Goal: Information Seeking & Learning: Learn about a topic

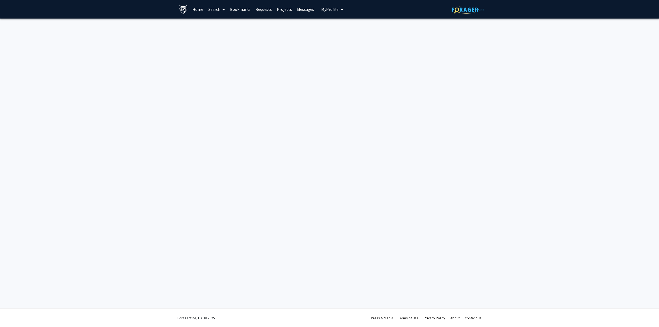
click at [256, 77] on div "Skip navigation Home Search Bookmarks Requests Projects Messages My Profile [PE…" at bounding box center [329, 163] width 659 height 327
click at [194, 11] on link "Home" at bounding box center [198, 9] width 16 height 18
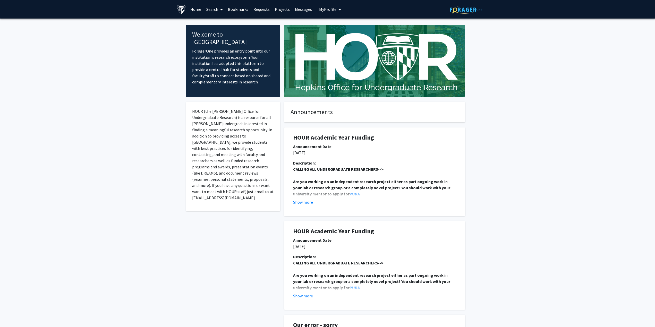
click at [219, 11] on span at bounding box center [220, 10] width 5 height 18
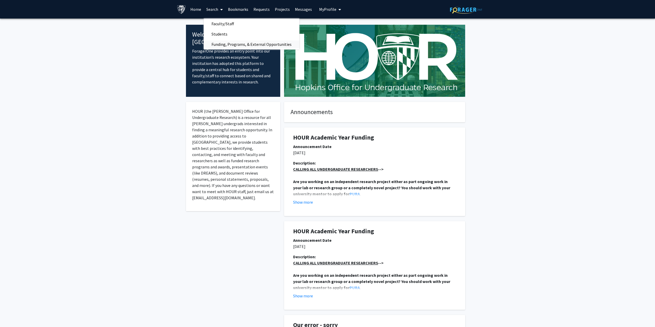
click at [235, 45] on span "Funding, Programs, & External Opportunities" at bounding box center [252, 44] width 96 height 10
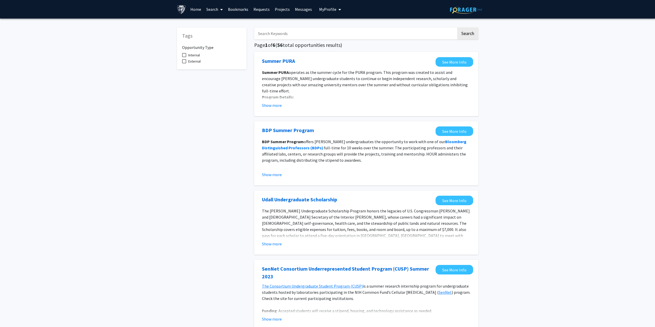
click at [202, 54] on mat-checkbox "Internal" at bounding box center [211, 55] width 59 height 6
click at [200, 54] on mat-checkbox "Internal" at bounding box center [211, 55] width 59 height 6
click at [193, 56] on span "Internal" at bounding box center [194, 55] width 12 height 6
click at [184, 57] on input "Internal" at bounding box center [184, 57] width 0 height 0
checkbox input "true"
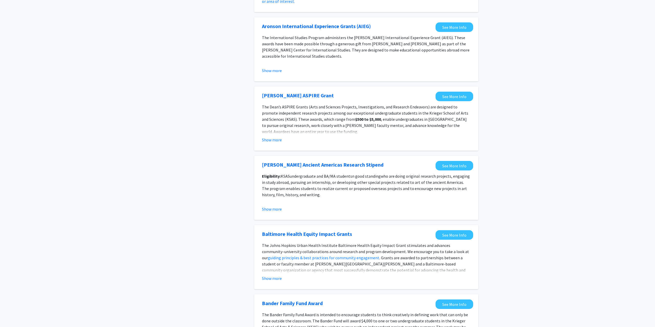
scroll to position [440, 0]
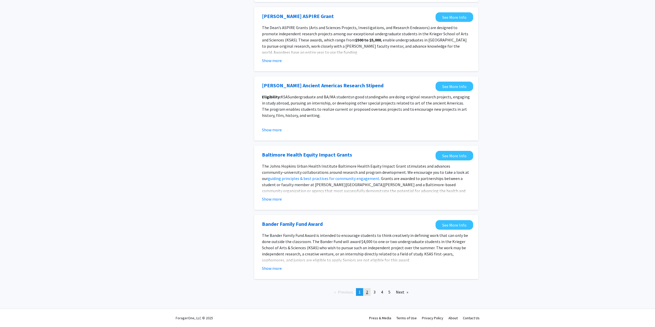
click at [368, 289] on link "page 2" at bounding box center [366, 292] width 7 height 8
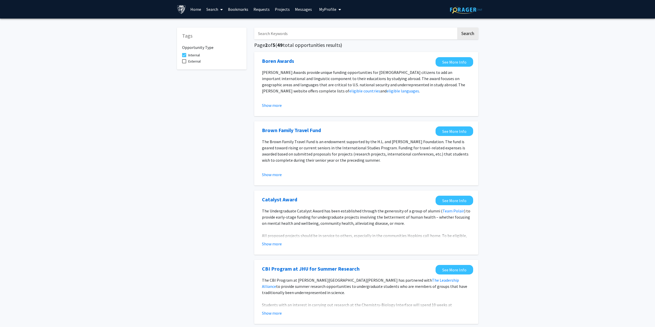
click at [307, 36] on input "Search Keywords" at bounding box center [355, 34] width 202 height 12
type input "graduate"
click at [457, 28] on button "Search" at bounding box center [467, 34] width 21 height 12
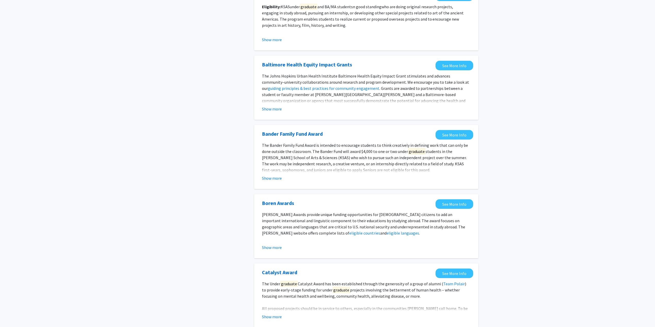
scroll to position [460, 0]
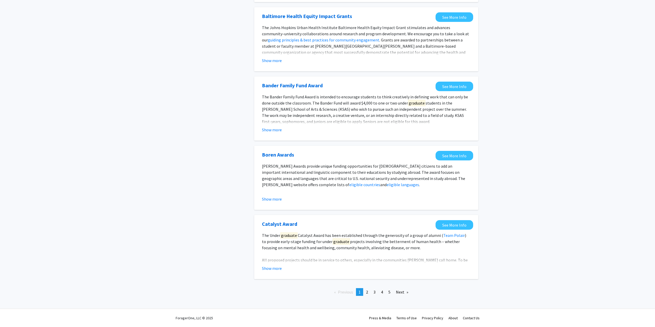
click at [404, 292] on link "Next page" at bounding box center [402, 292] width 18 height 8
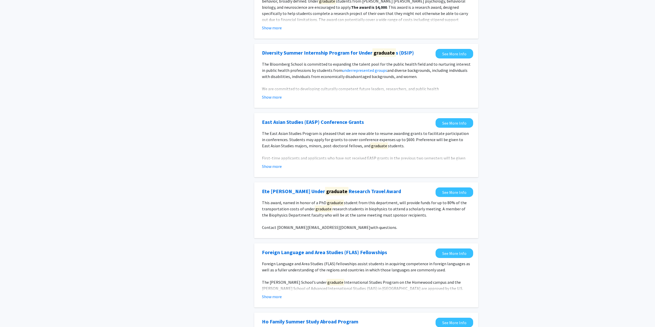
scroll to position [458, 0]
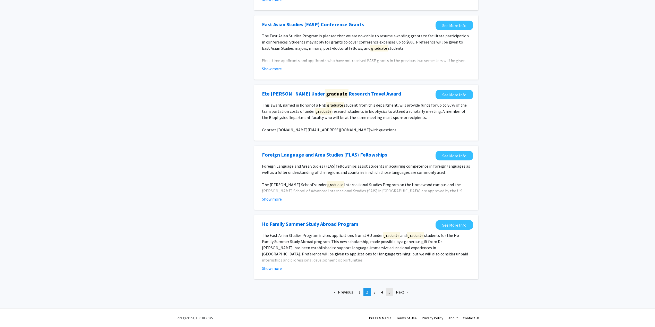
click at [391, 289] on link "page 5" at bounding box center [389, 292] width 7 height 8
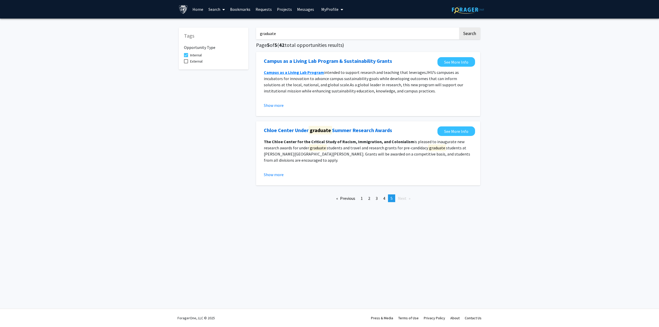
click at [213, 11] on link "Search" at bounding box center [217, 9] width 22 height 18
click at [201, 11] on link "Home" at bounding box center [198, 9] width 16 height 18
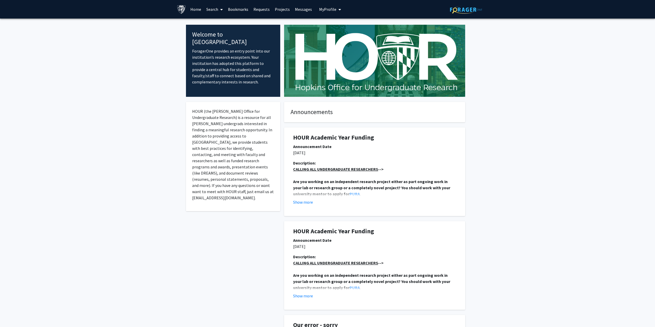
click at [216, 6] on link "Search" at bounding box center [215, 9] width 22 height 18
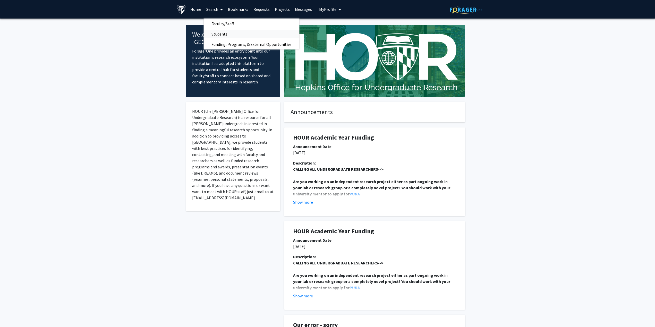
click at [222, 33] on span "Students" at bounding box center [219, 34] width 31 height 10
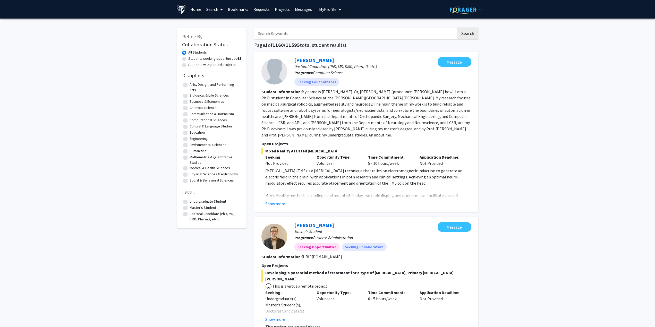
click at [214, 15] on link "Search" at bounding box center [215, 9] width 22 height 18
click at [221, 42] on span "Funding, Programs, & External Opportunities" at bounding box center [252, 44] width 96 height 10
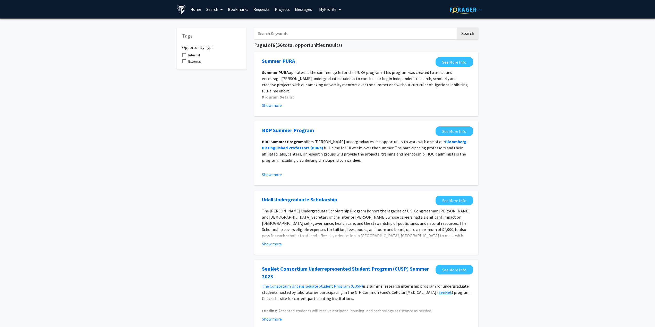
click at [214, 13] on link "Search" at bounding box center [215, 9] width 22 height 18
click at [220, 28] on span "Faculty/Staff" at bounding box center [223, 24] width 38 height 10
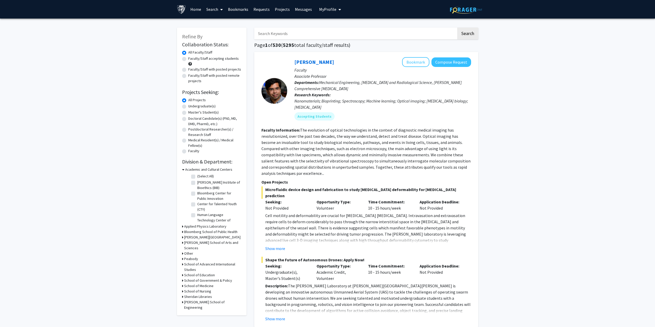
click at [207, 111] on label "Master's Student(s)" at bounding box center [203, 112] width 30 height 5
click at [192, 111] on input "Master's Student(s)" at bounding box center [189, 111] width 3 height 3
radio input "true"
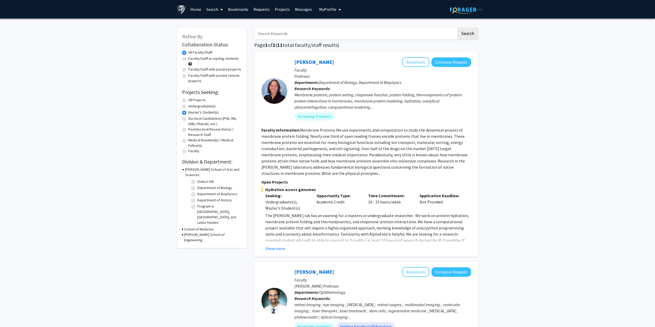
click at [215, 75] on label "Faculty/Staff with posted remote projects" at bounding box center [214, 78] width 53 height 11
click at [192, 75] on input "Faculty/Staff with posted remote projects" at bounding box center [189, 74] width 3 height 3
radio input "true"
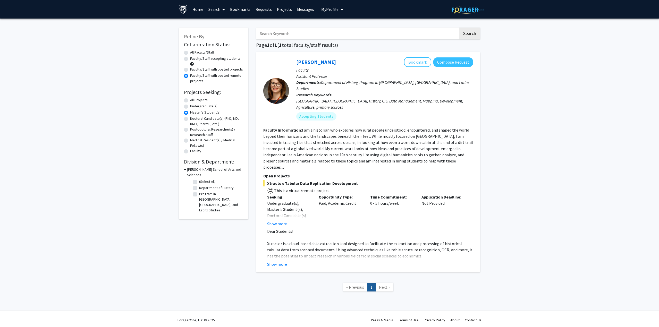
click at [218, 69] on label "Faculty/Staff with posted projects" at bounding box center [216, 69] width 53 height 5
click at [193, 69] on input "Faculty/Staff with posted projects" at bounding box center [191, 68] width 3 height 3
radio input "true"
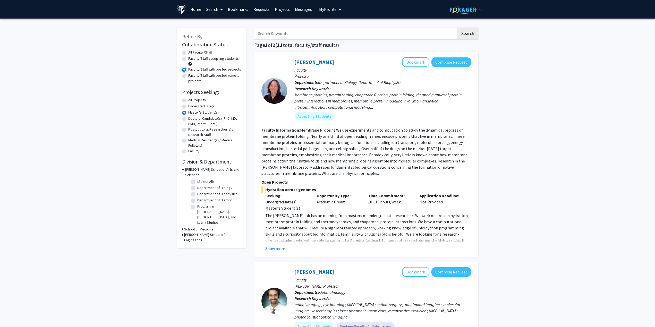
scroll to position [129, 0]
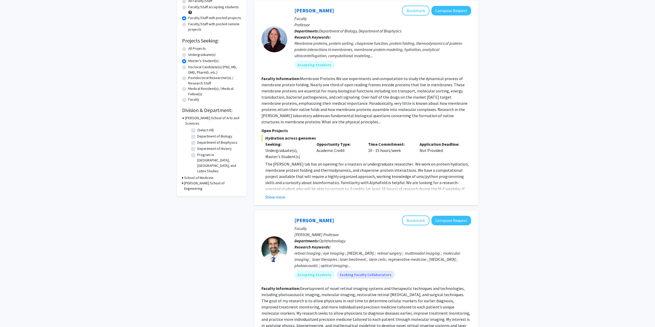
scroll to position [26, 0]
